Goal: Find specific page/section: Find specific page/section

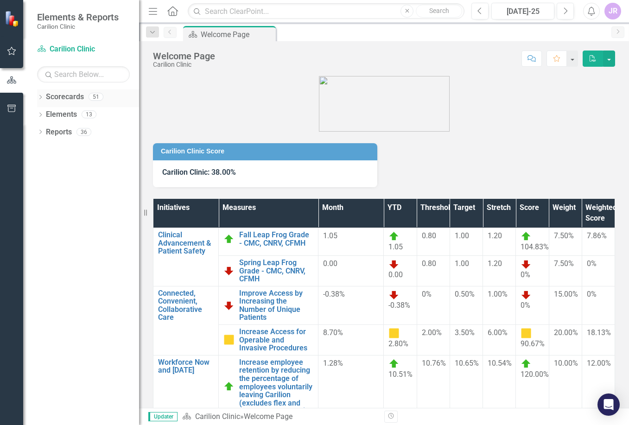
click at [41, 95] on div "Dropdown" at bounding box center [40, 98] width 6 height 8
click at [46, 115] on icon at bounding box center [46, 114] width 2 height 5
click at [56, 132] on icon at bounding box center [55, 131] width 2 height 5
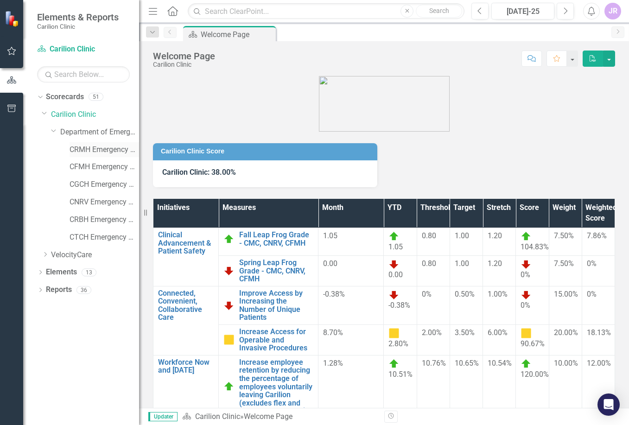
click at [93, 148] on link "CRMH Emergency Medicine" at bounding box center [105, 150] width 70 height 11
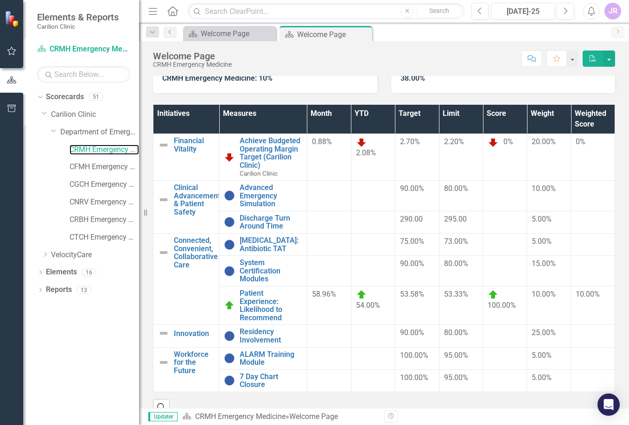
scroll to position [122, 0]
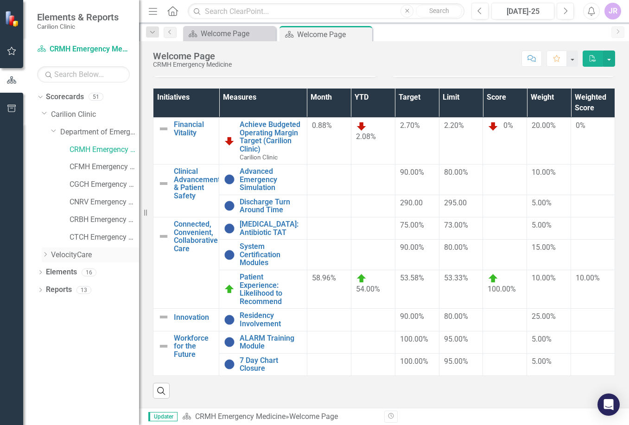
click at [44, 253] on icon "Dropdown" at bounding box center [45, 255] width 7 height 6
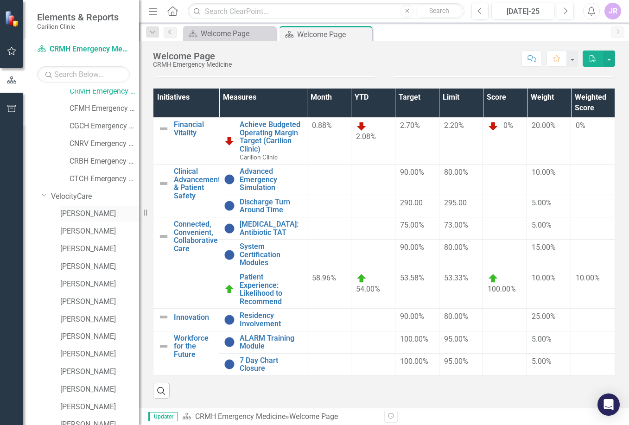
scroll to position [0, 0]
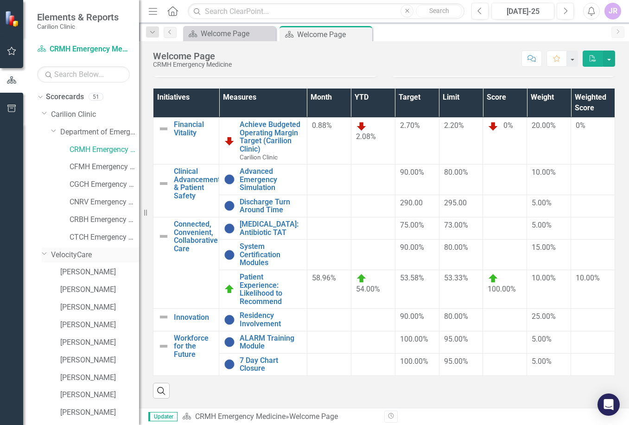
click at [77, 255] on link "VelocityCare" at bounding box center [95, 255] width 88 height 11
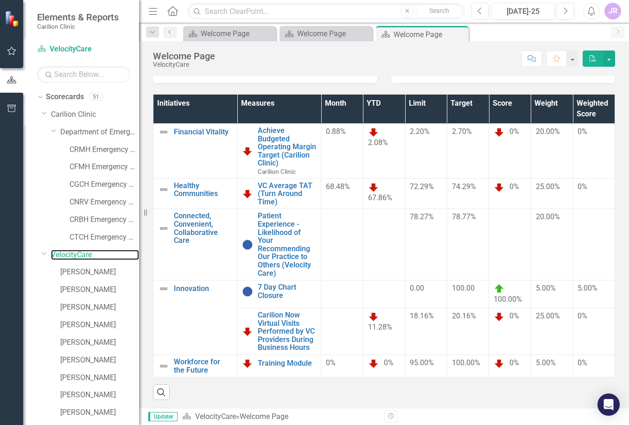
scroll to position [110, 0]
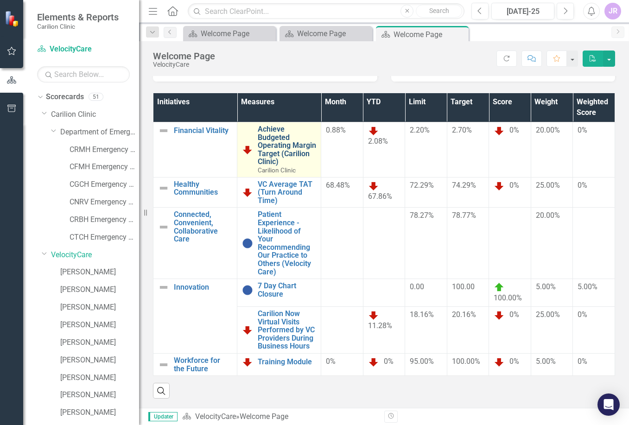
click at [266, 140] on link "Achieve Budgeted Operating Margin Target (Carilion Clinic)" at bounding box center [287, 145] width 58 height 41
